Goal: Task Accomplishment & Management: Manage account settings

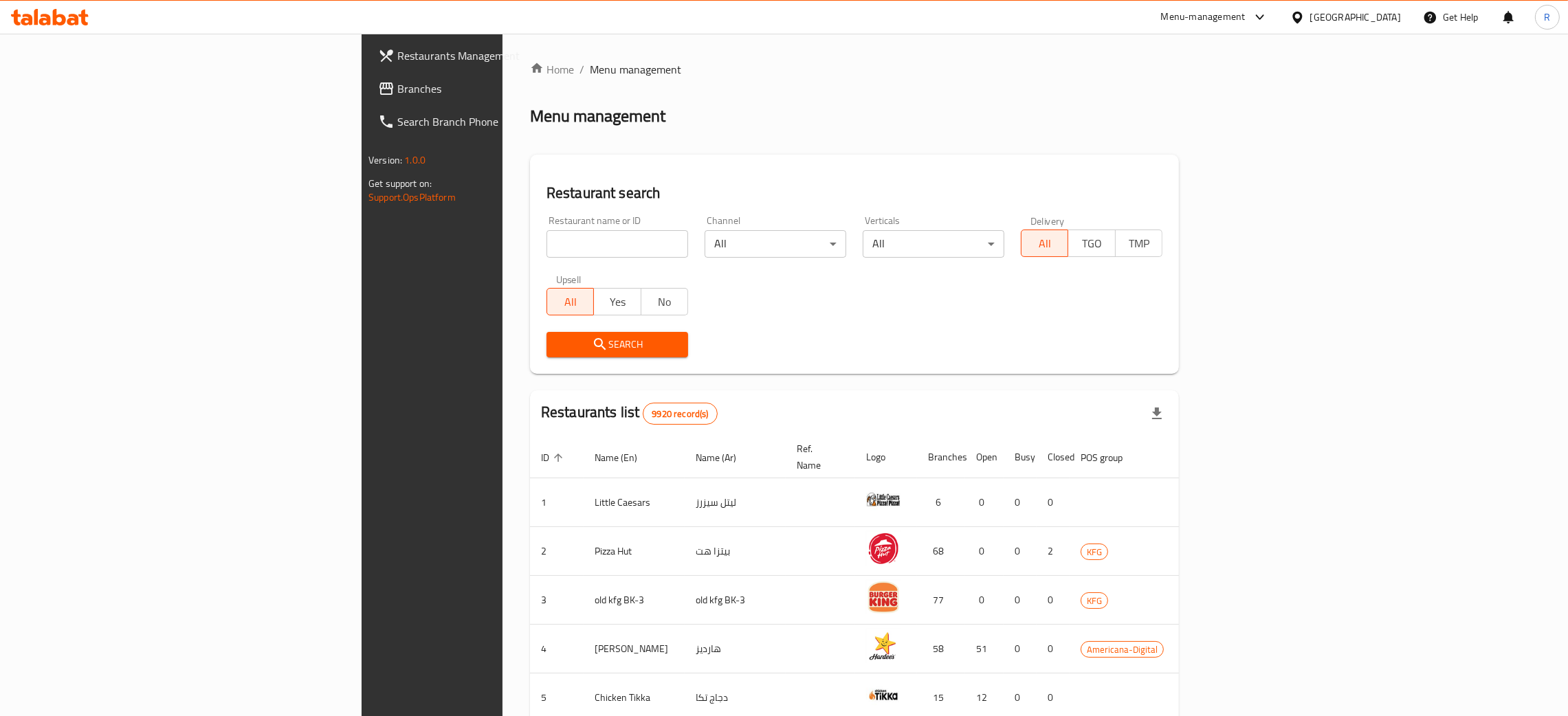
click at [546, 234] on input "search" at bounding box center [617, 243] width 141 height 28
type input "voyage"
click button "Search" at bounding box center [617, 345] width 141 height 26
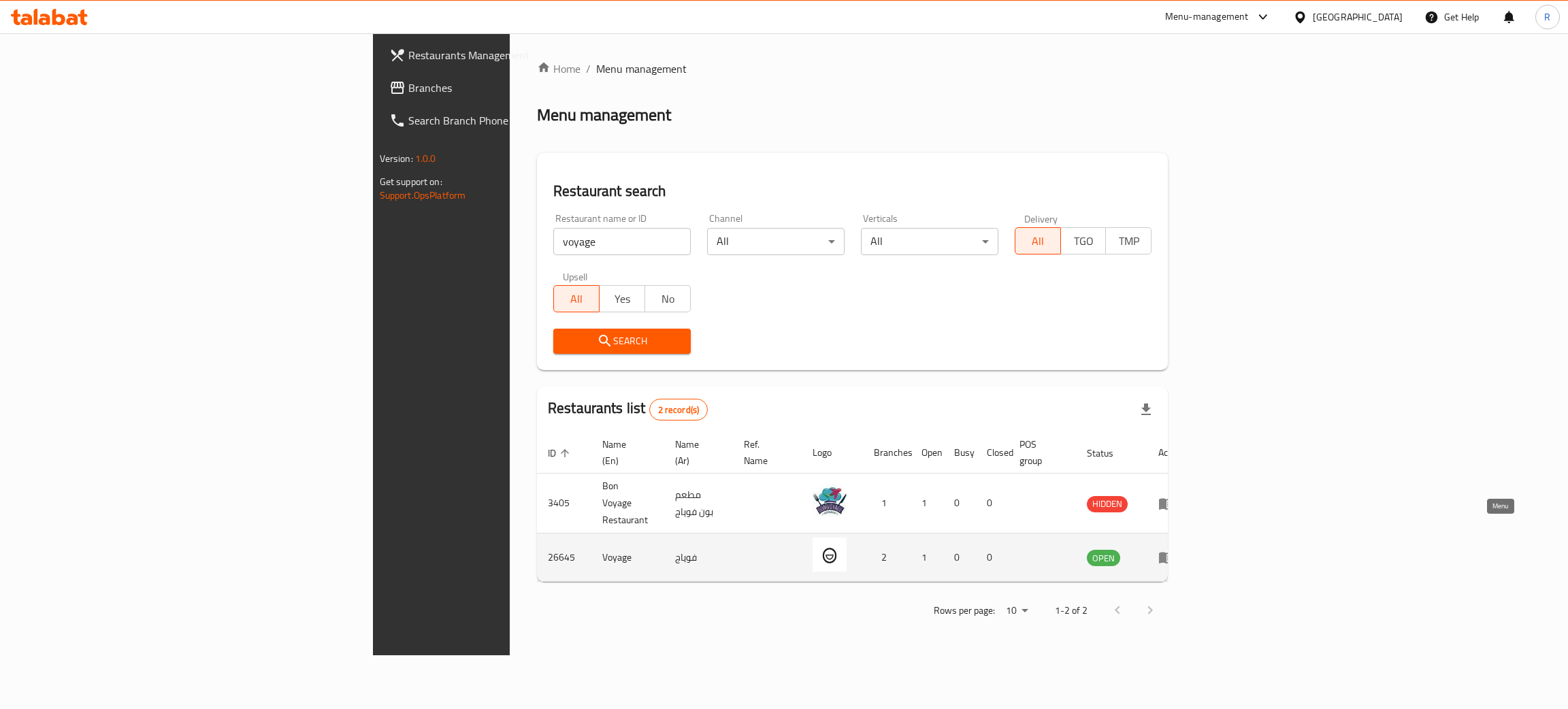
click at [1174, 549] on icon "enhanced table" at bounding box center [1165, 557] width 16 height 16
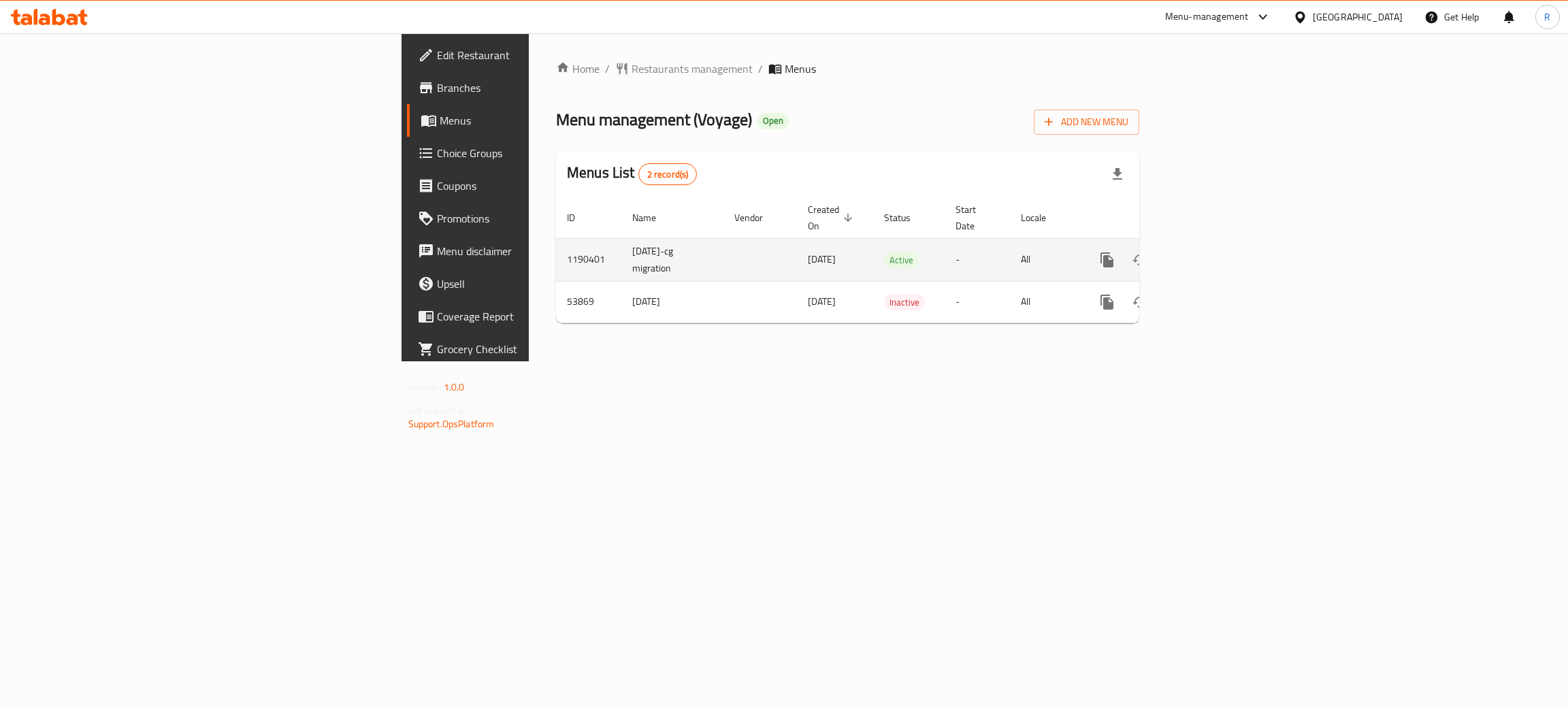
click at [1211, 254] on icon "enhanced table" at bounding box center [1204, 260] width 12 height 12
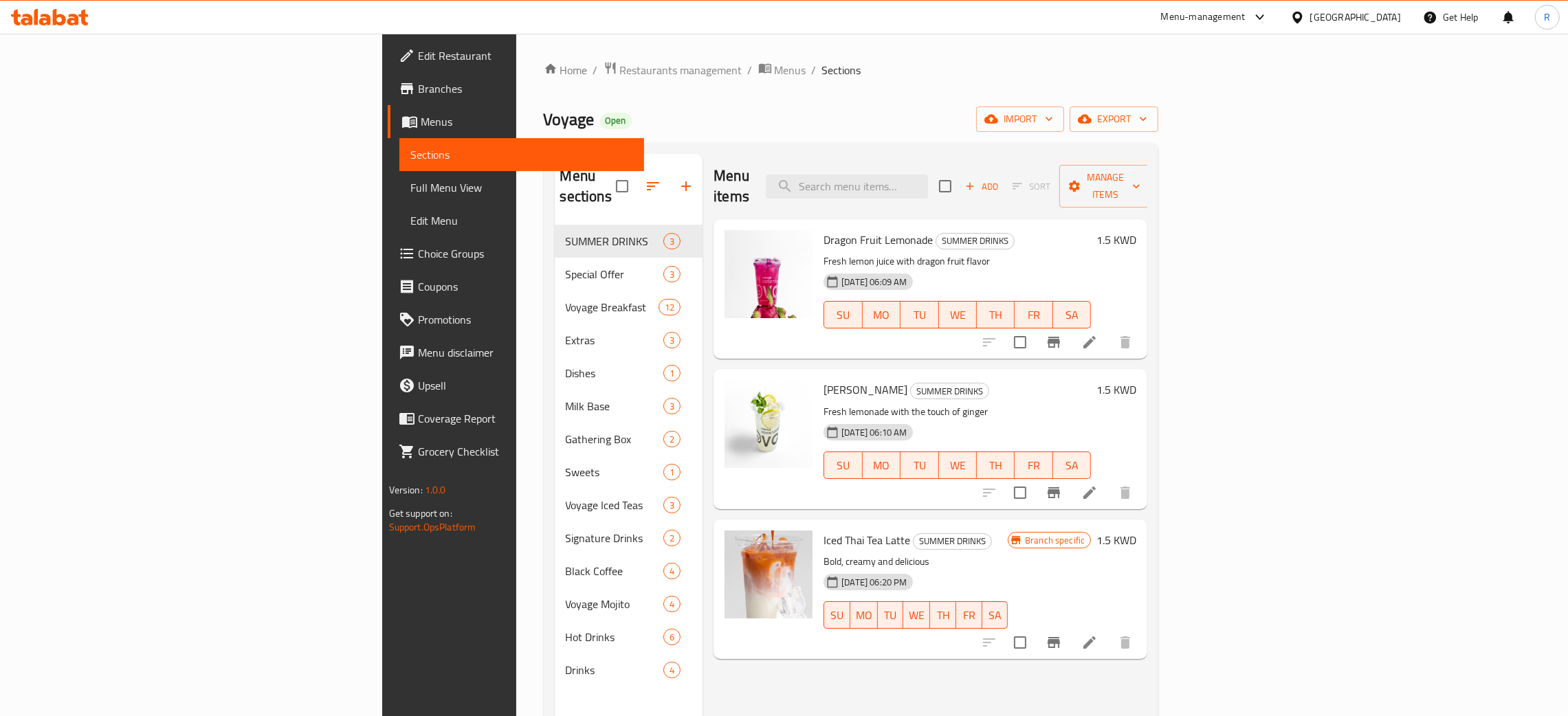
click at [1098, 334] on icon at bounding box center [1089, 342] width 16 height 16
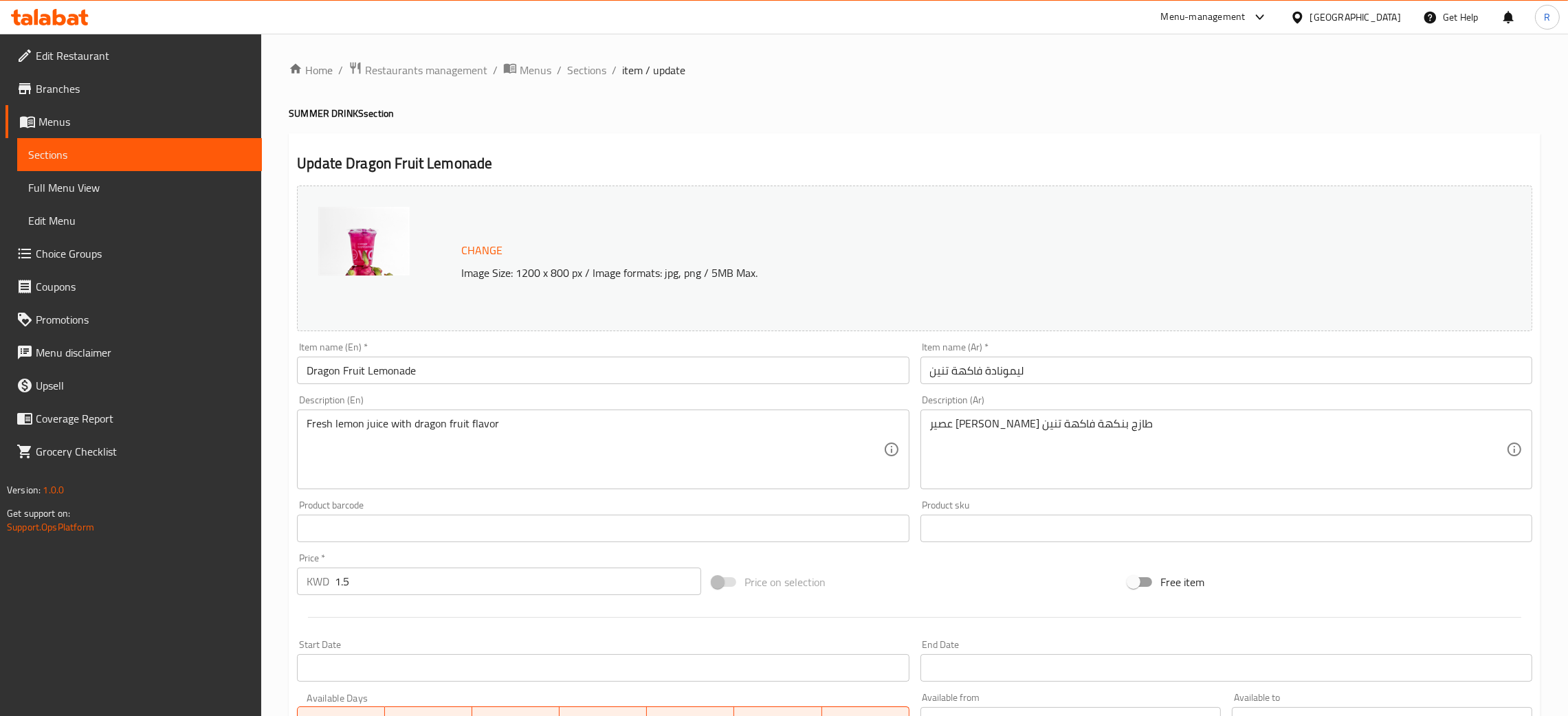
click at [558, 271] on p "Image Size: 1200 x 800 px / Image formats: jpg, png / 5MB Max." at bounding box center [902, 272] width 895 height 16
copy div "Image Size: 1200 x 800 px / Image formats: jpg, png / 5MB Max."
click at [710, 201] on div "Change Image Size: 1200 x 800 px / Image formats: jpg, png / 5MB Max." at bounding box center [915, 258] width 1236 height 146
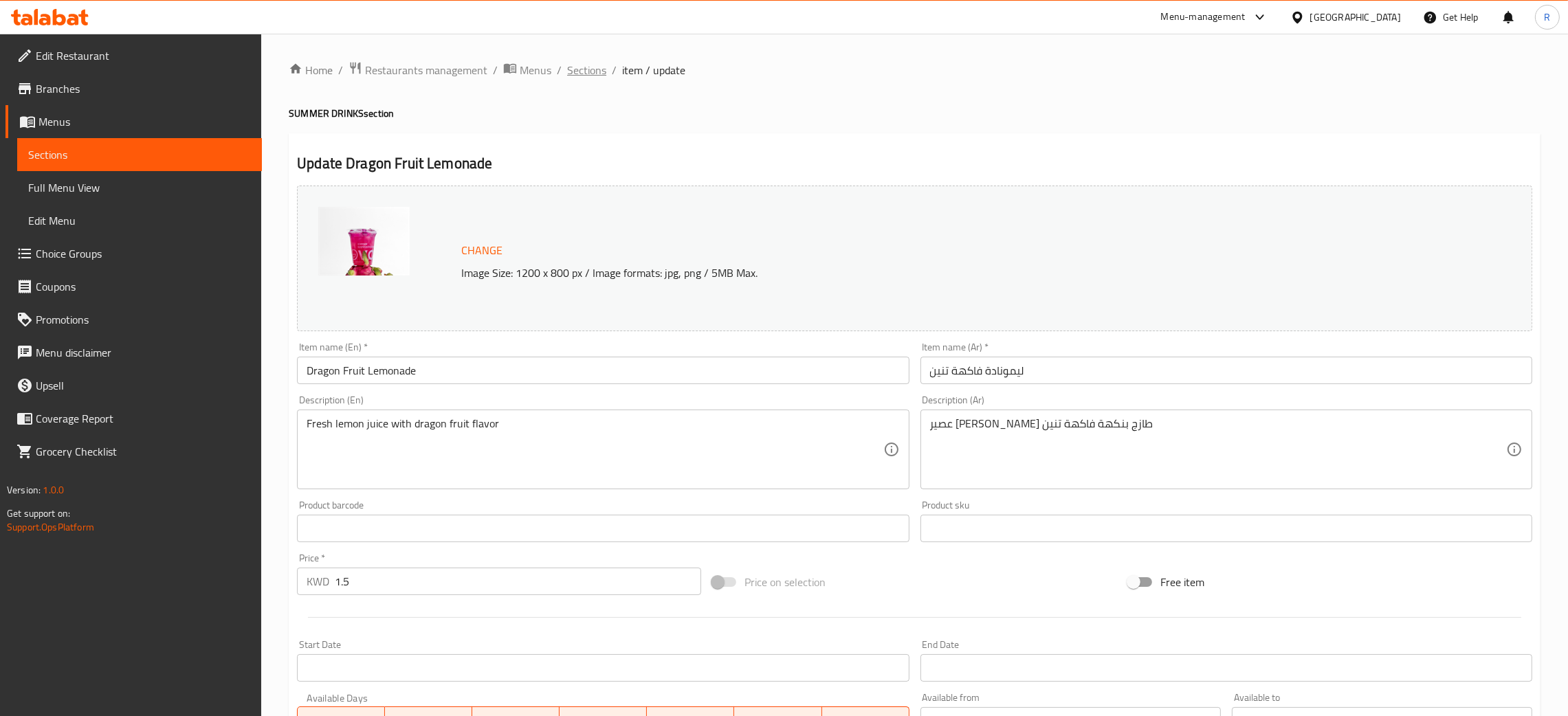
click at [581, 72] on span "Sections" at bounding box center [586, 70] width 39 height 16
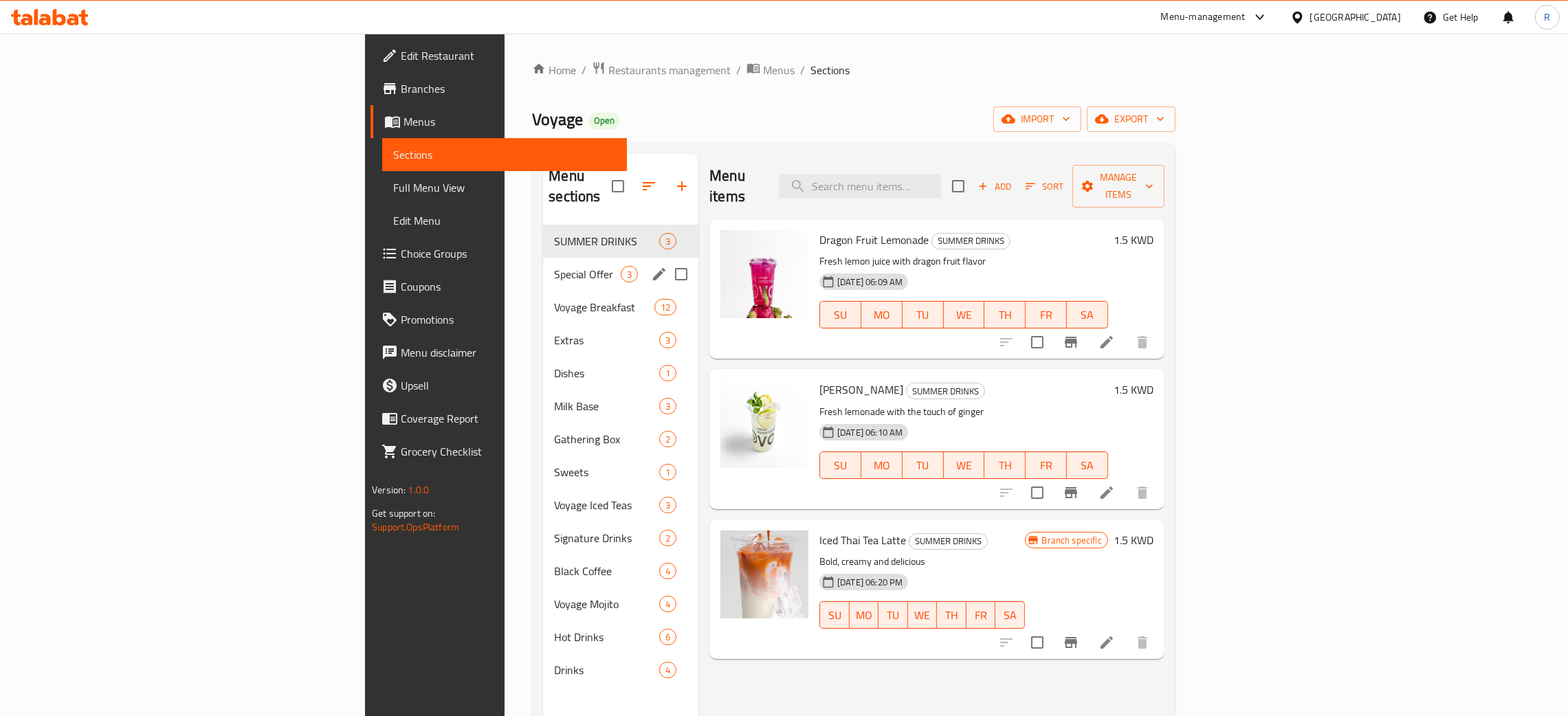
click at [543, 263] on div "Special Offer 3" at bounding box center [621, 274] width 156 height 33
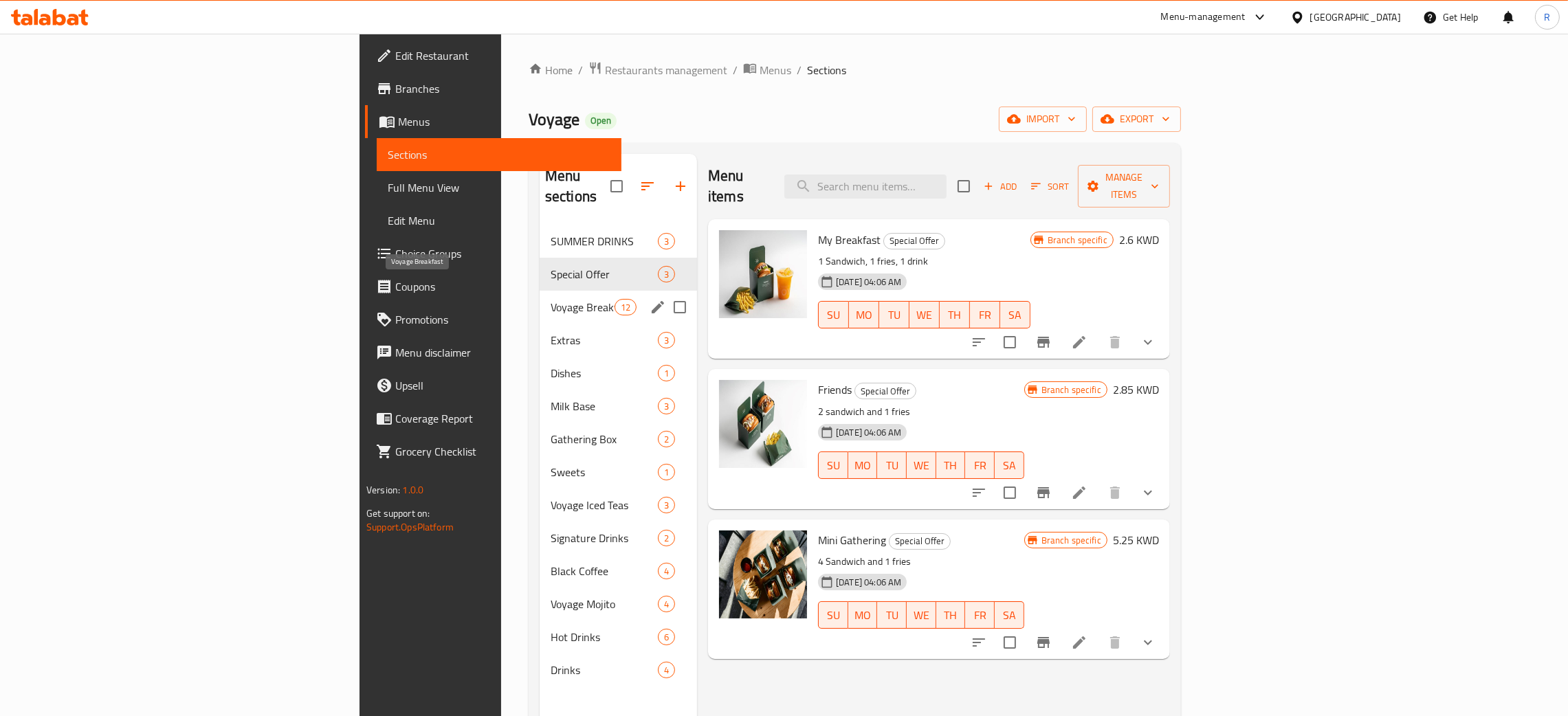
click at [551, 299] on span "Voyage Breakfast" at bounding box center [583, 306] width 64 height 16
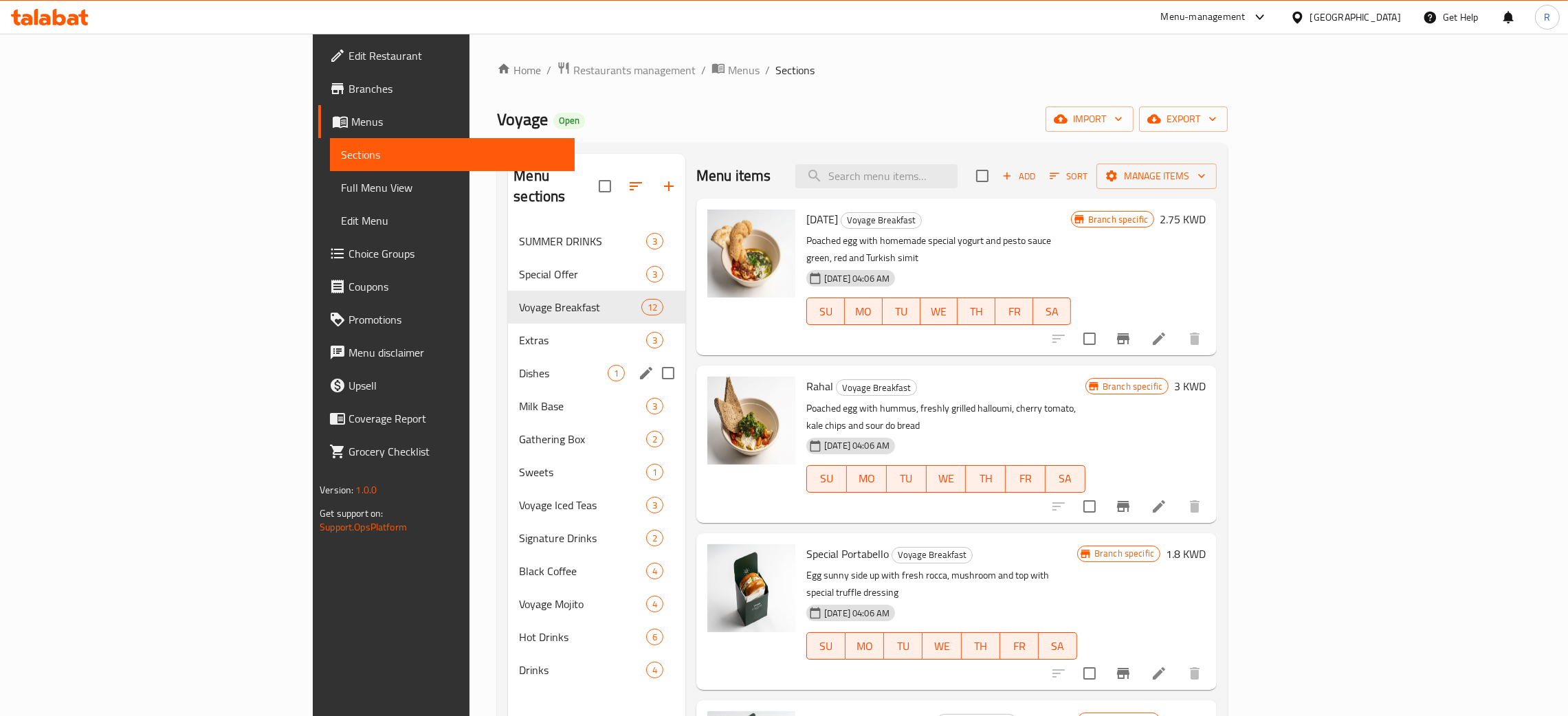
click at [508, 357] on div "Dishes 1" at bounding box center [597, 373] width 178 height 33
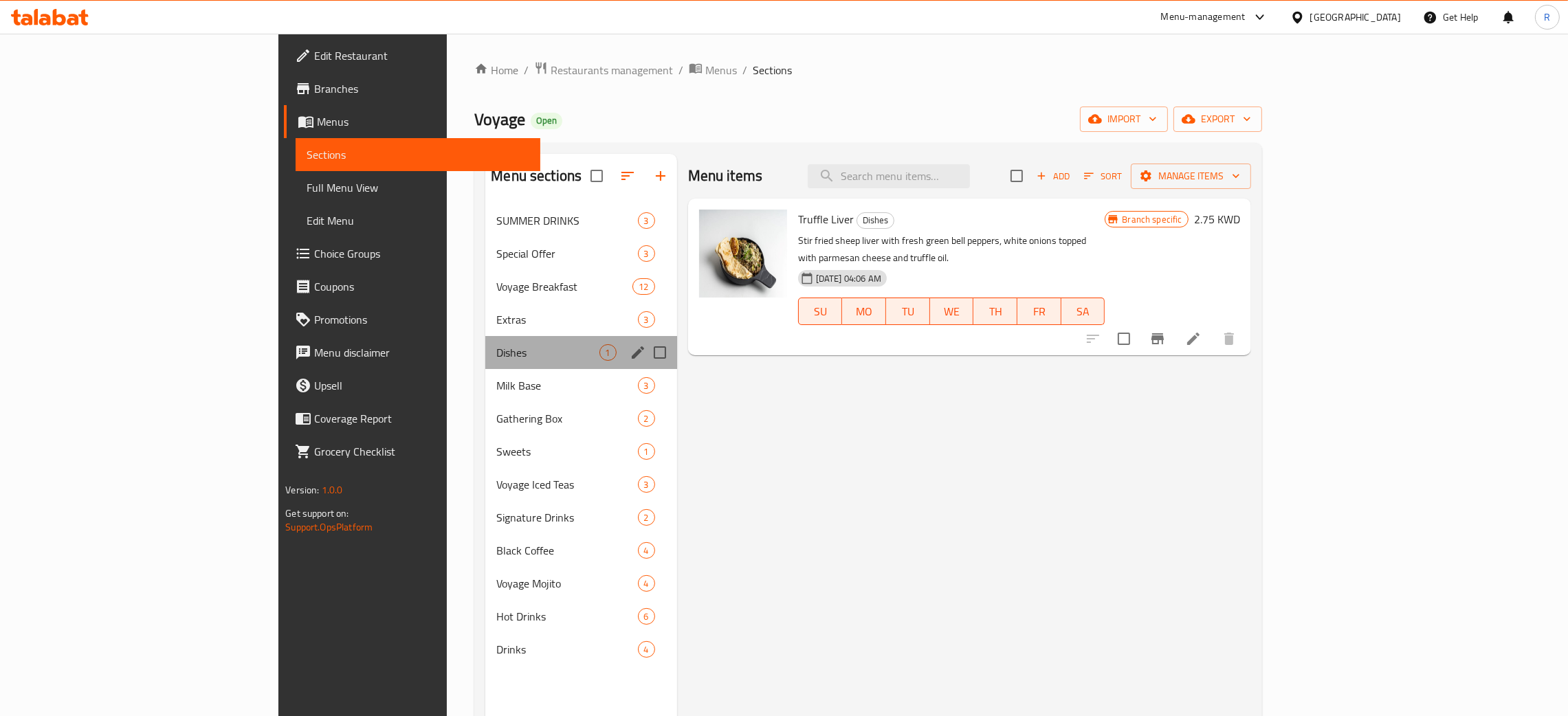
click at [485, 337] on div "Dishes 1" at bounding box center [581, 352] width 191 height 33
